Goal: Task Accomplishment & Management: Use online tool/utility

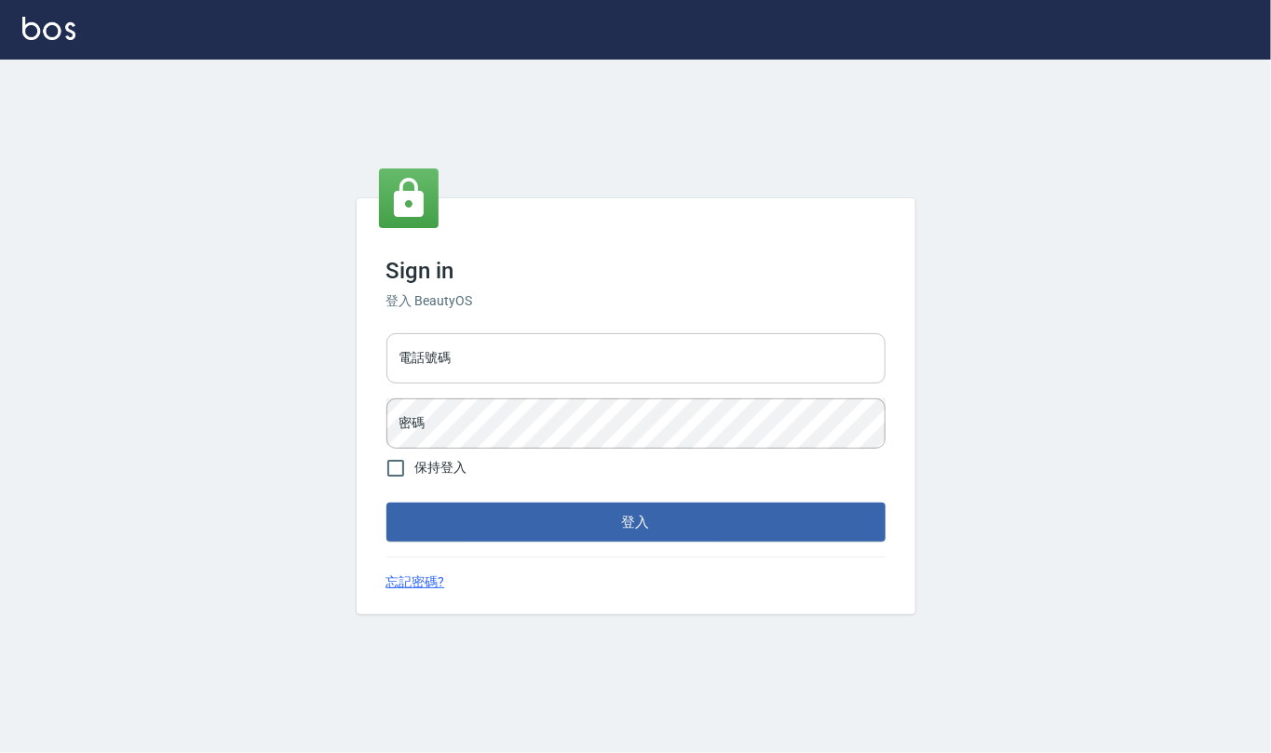
click at [552, 371] on input "電話號碼" at bounding box center [635, 358] width 499 height 50
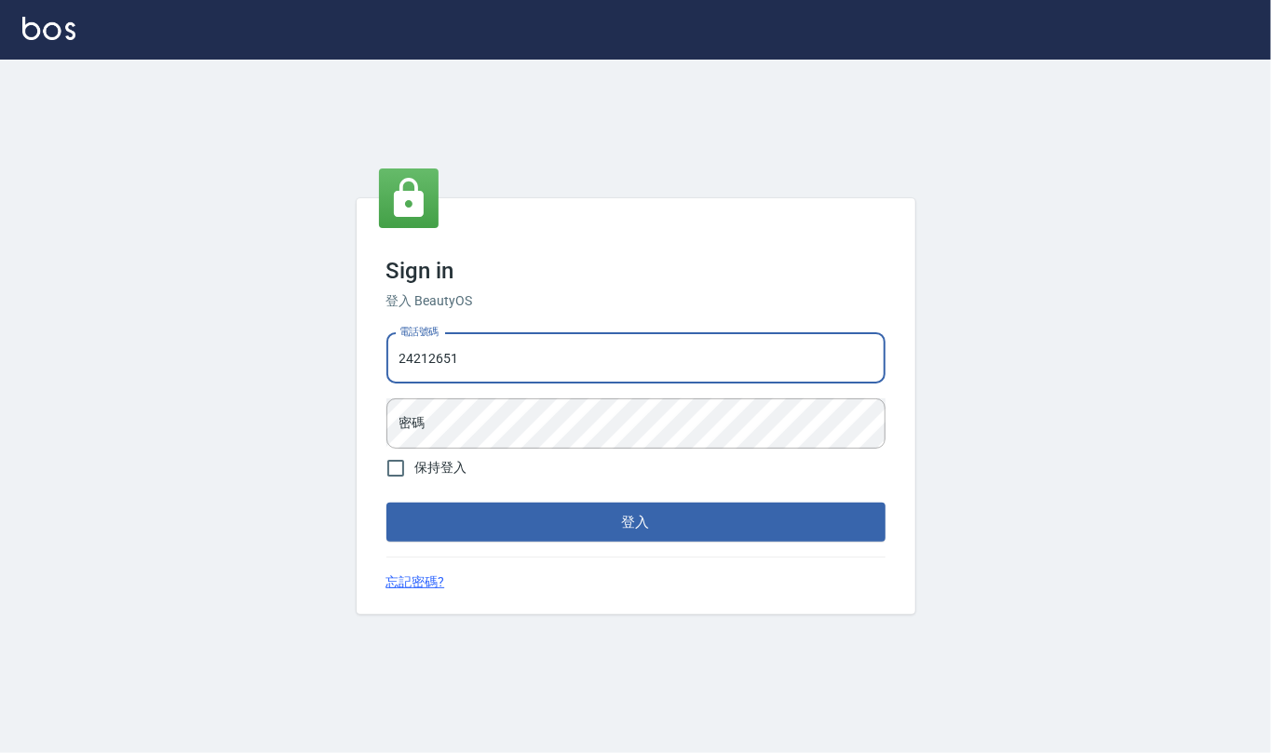
type input "24212651"
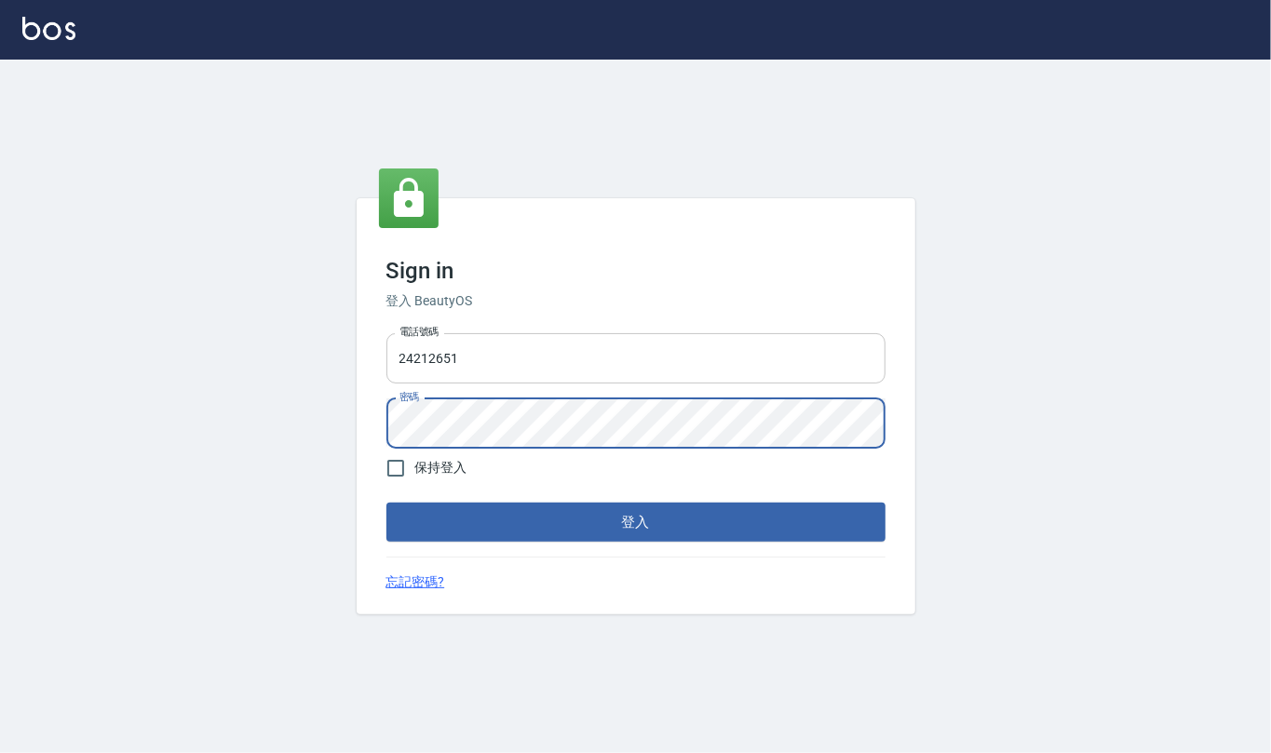
click at [386, 503] on button "登入" at bounding box center [635, 522] width 499 height 39
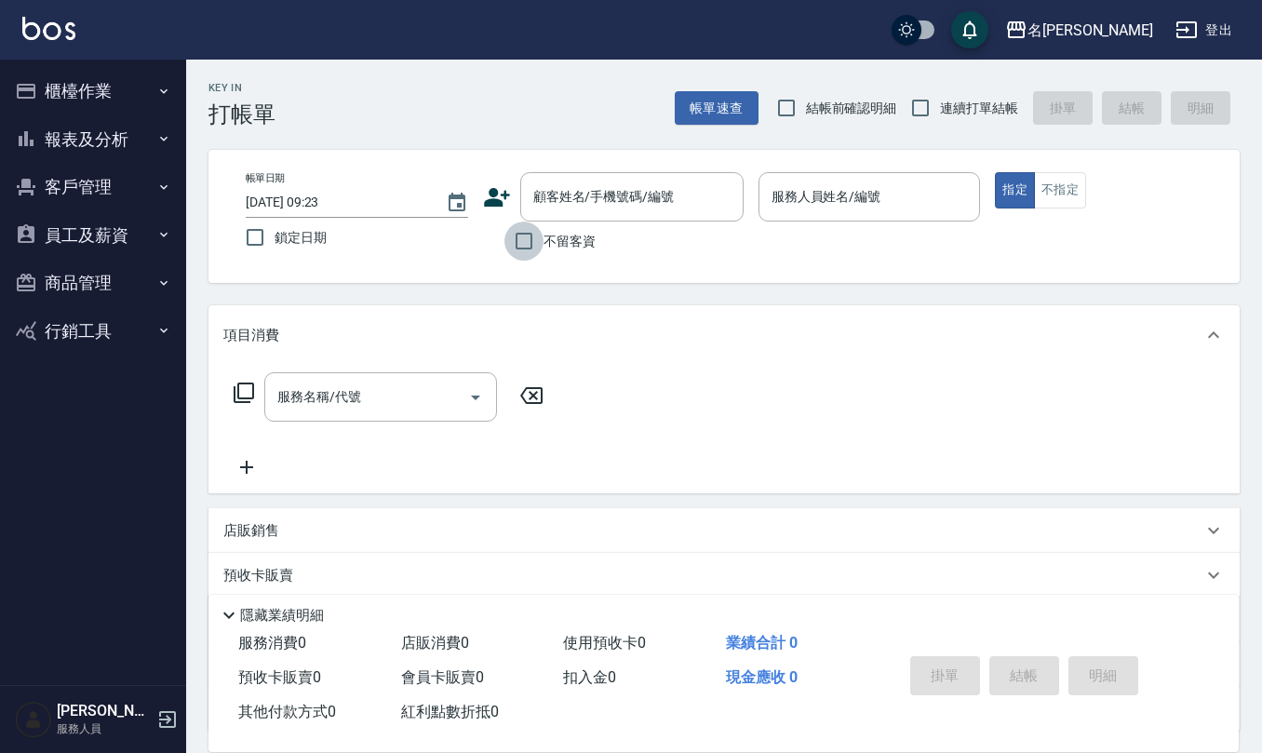
click at [519, 243] on input "不留客資" at bounding box center [524, 241] width 39 height 39
checkbox input "true"
click at [790, 98] on input "結帳前確認明細" at bounding box center [786, 107] width 39 height 39
checkbox input "true"
click at [925, 101] on input "連續打單結帳" at bounding box center [920, 107] width 39 height 39
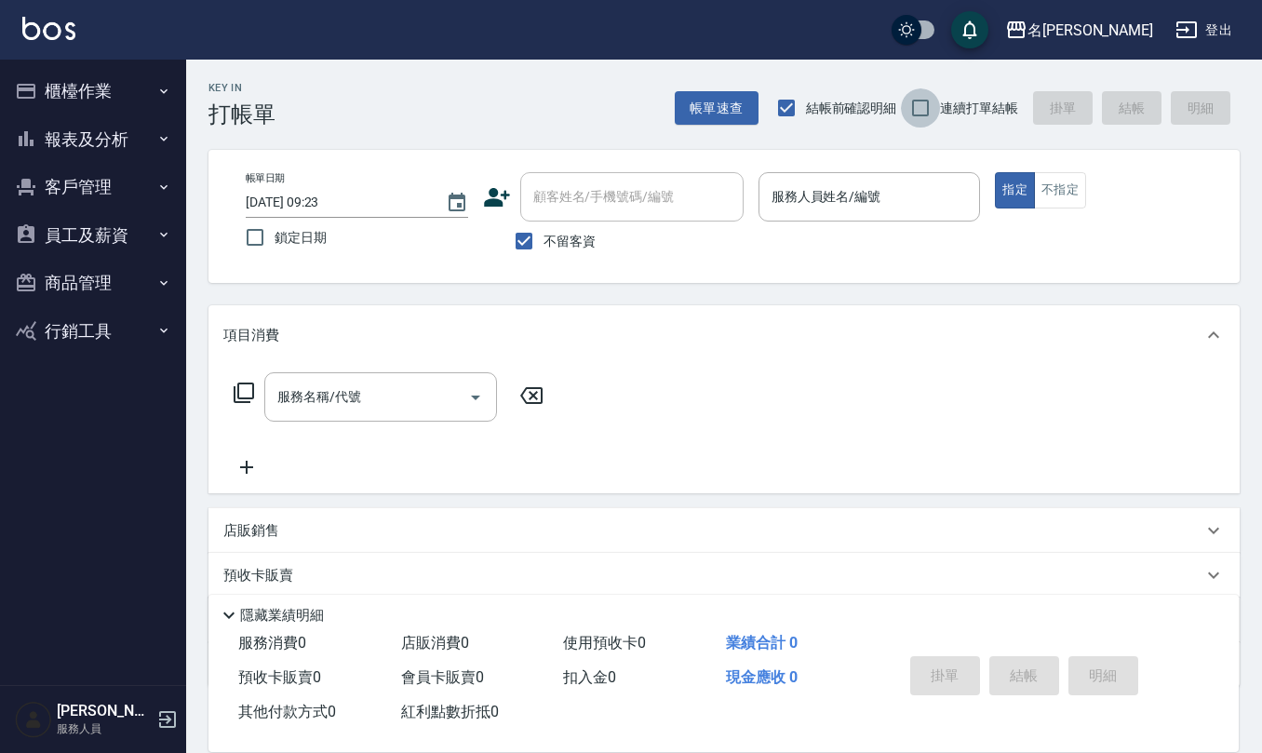
checkbox input "true"
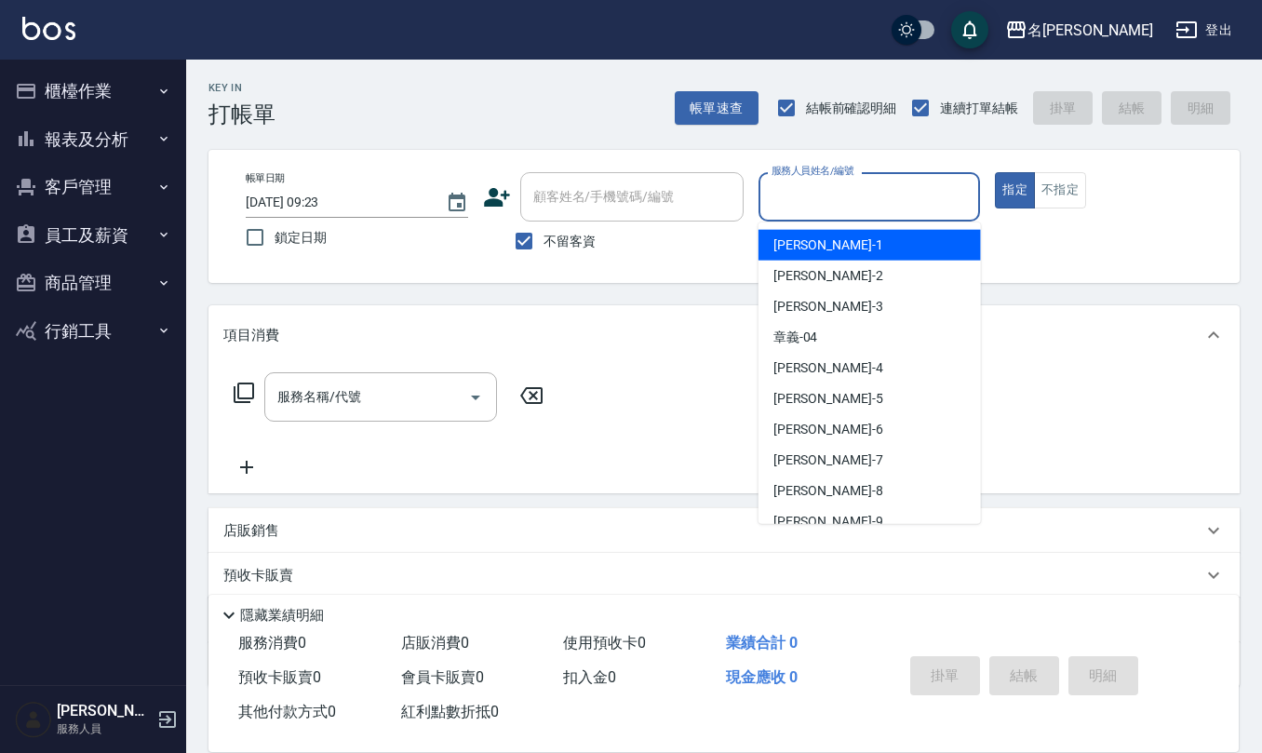
click at [839, 202] on input "服務人員姓名/編號" at bounding box center [870, 197] width 206 height 33
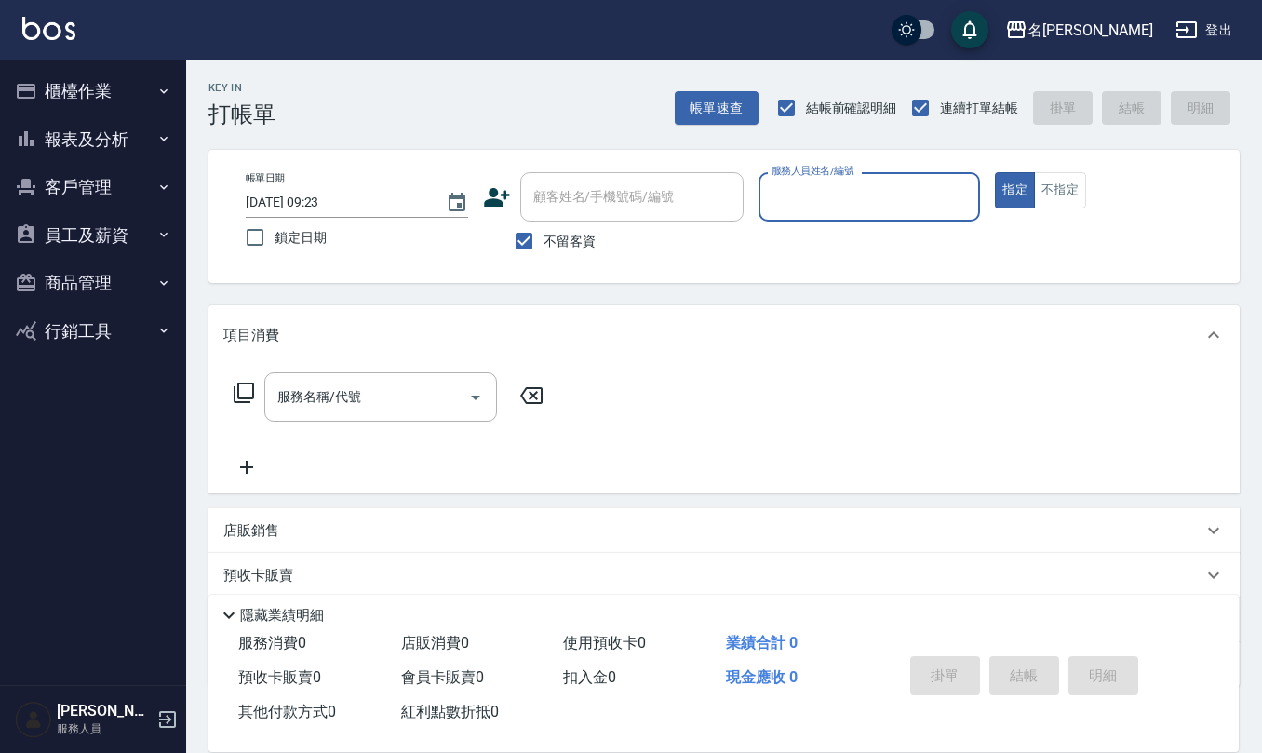
click at [839, 202] on input "服務人員姓名/編號" at bounding box center [870, 197] width 206 height 33
